Goal: Task Accomplishment & Management: Complete application form

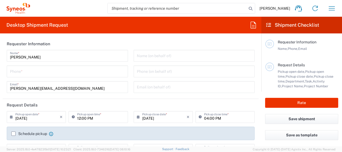
type input "3100"
type input "[GEOGRAPHIC_DATA]"
type input "Syneos Health Romania S.R.L"
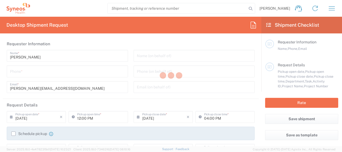
type input "3100"
type input "[GEOGRAPHIC_DATA]"
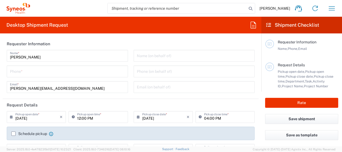
type input "Syneos Health Romania S.R.L"
